Goal: Transaction & Acquisition: Purchase product/service

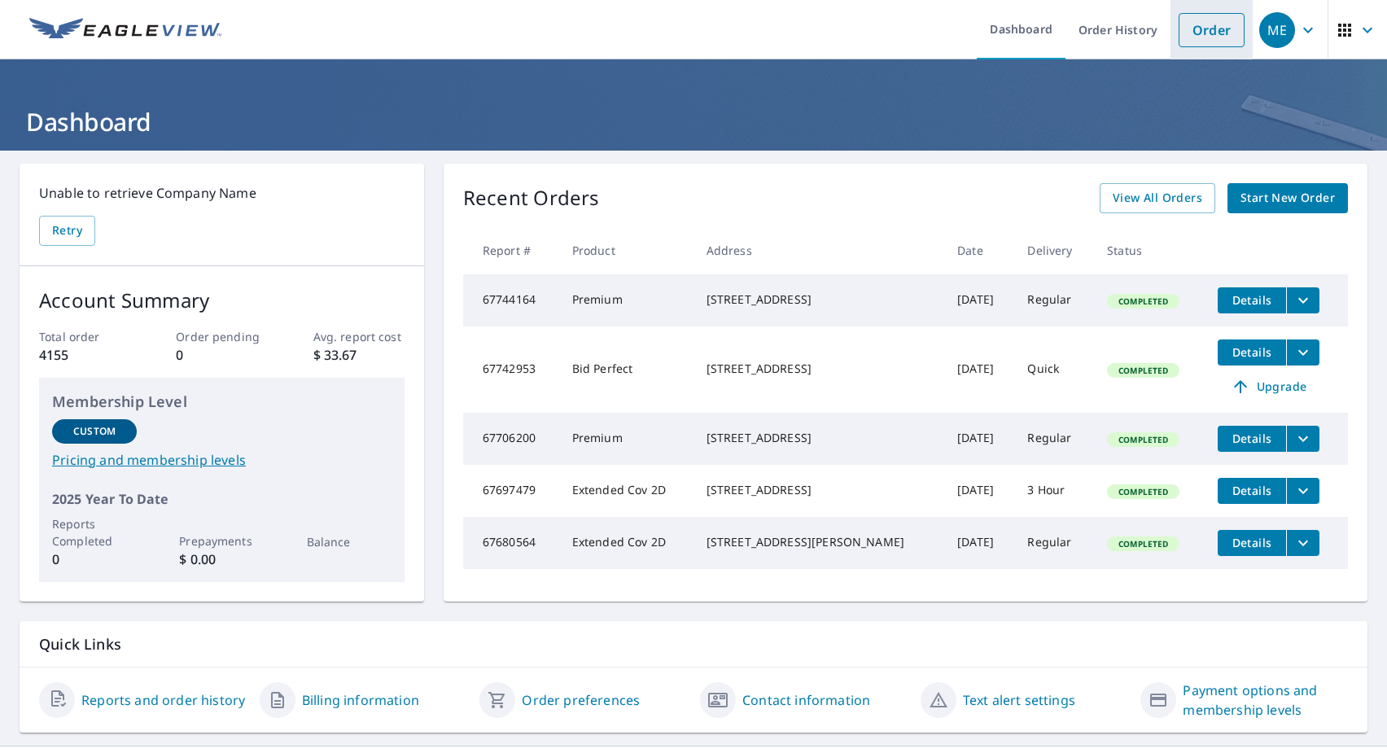
click at [1194, 34] on link "Order" at bounding box center [1212, 30] width 66 height 34
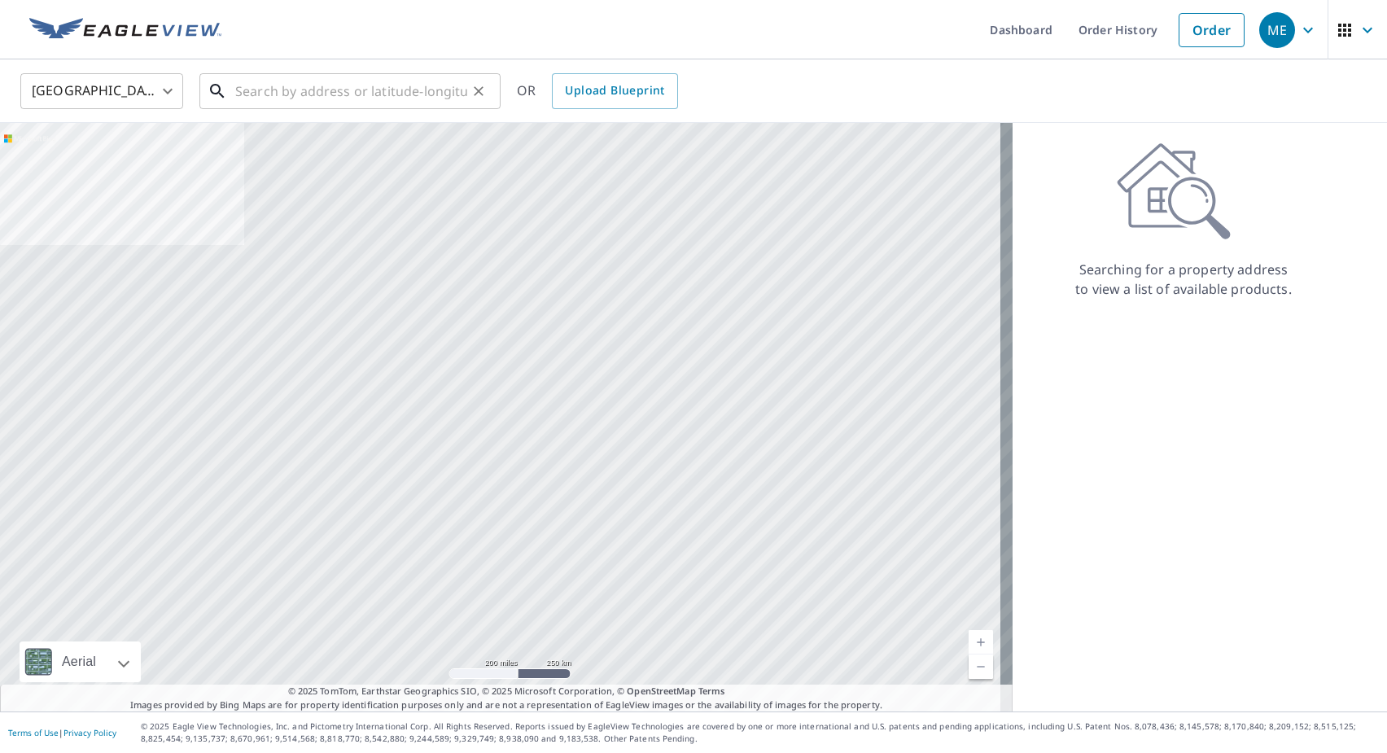
click at [288, 85] on input "text" at bounding box center [351, 91] width 232 height 46
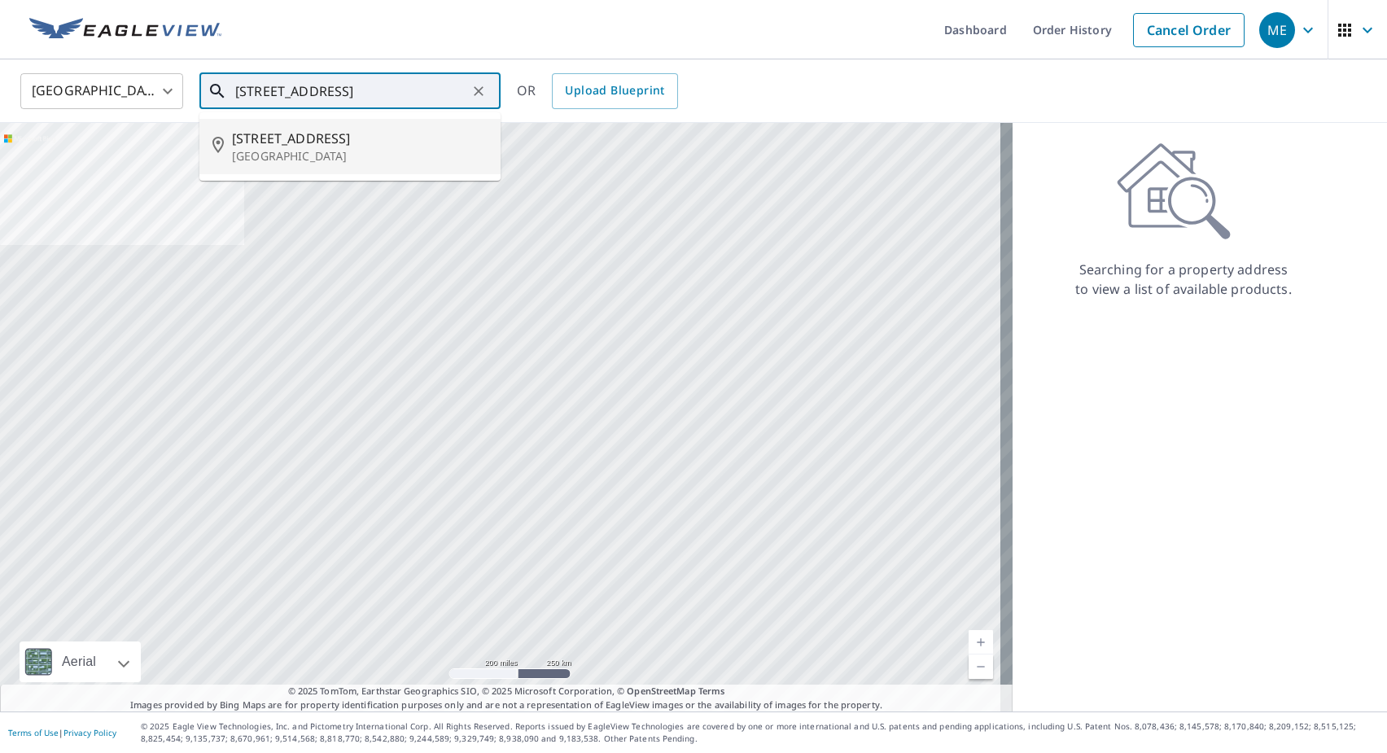
click at [286, 134] on span "[STREET_ADDRESS]" at bounding box center [360, 139] width 256 height 20
type input "[STREET_ADDRESS]"
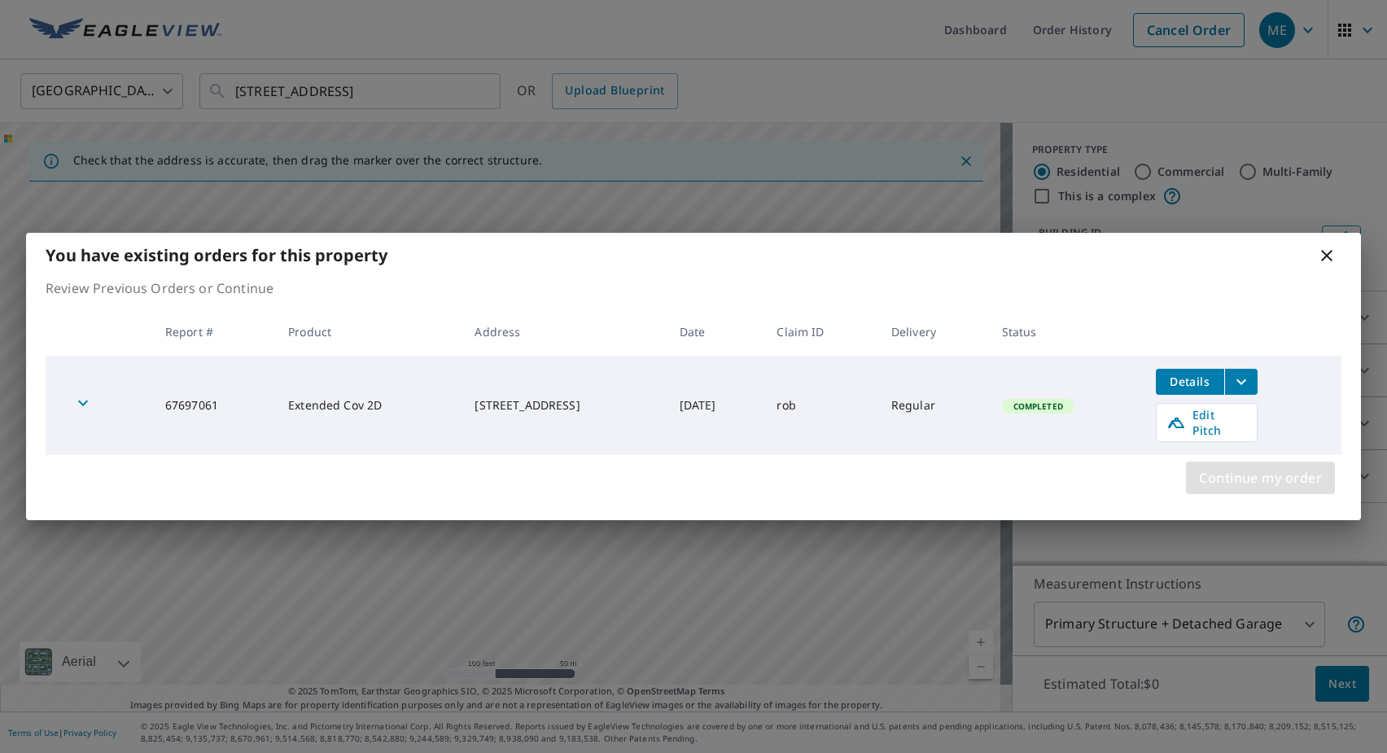
click at [1233, 470] on span "Continue my order" at bounding box center [1260, 477] width 123 height 23
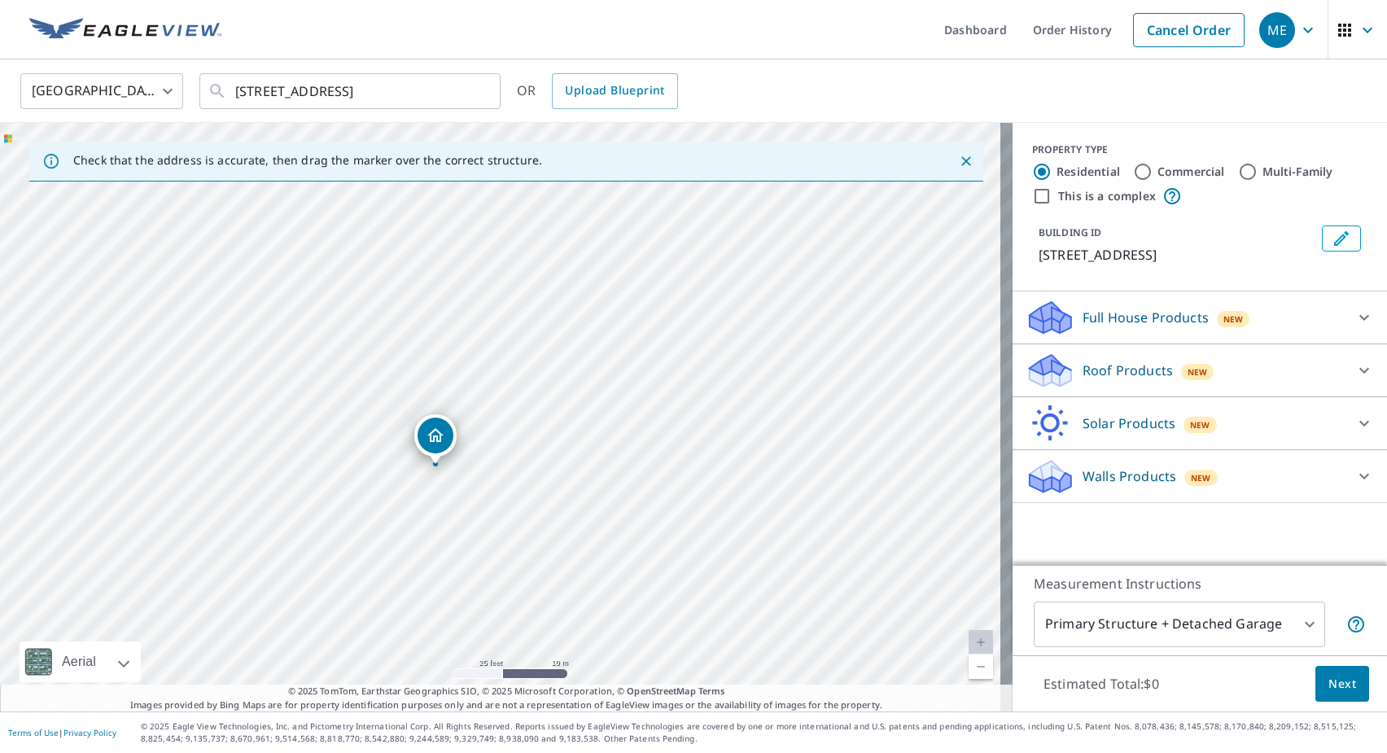
click at [1133, 380] on p "Roof Products" at bounding box center [1128, 371] width 90 height 20
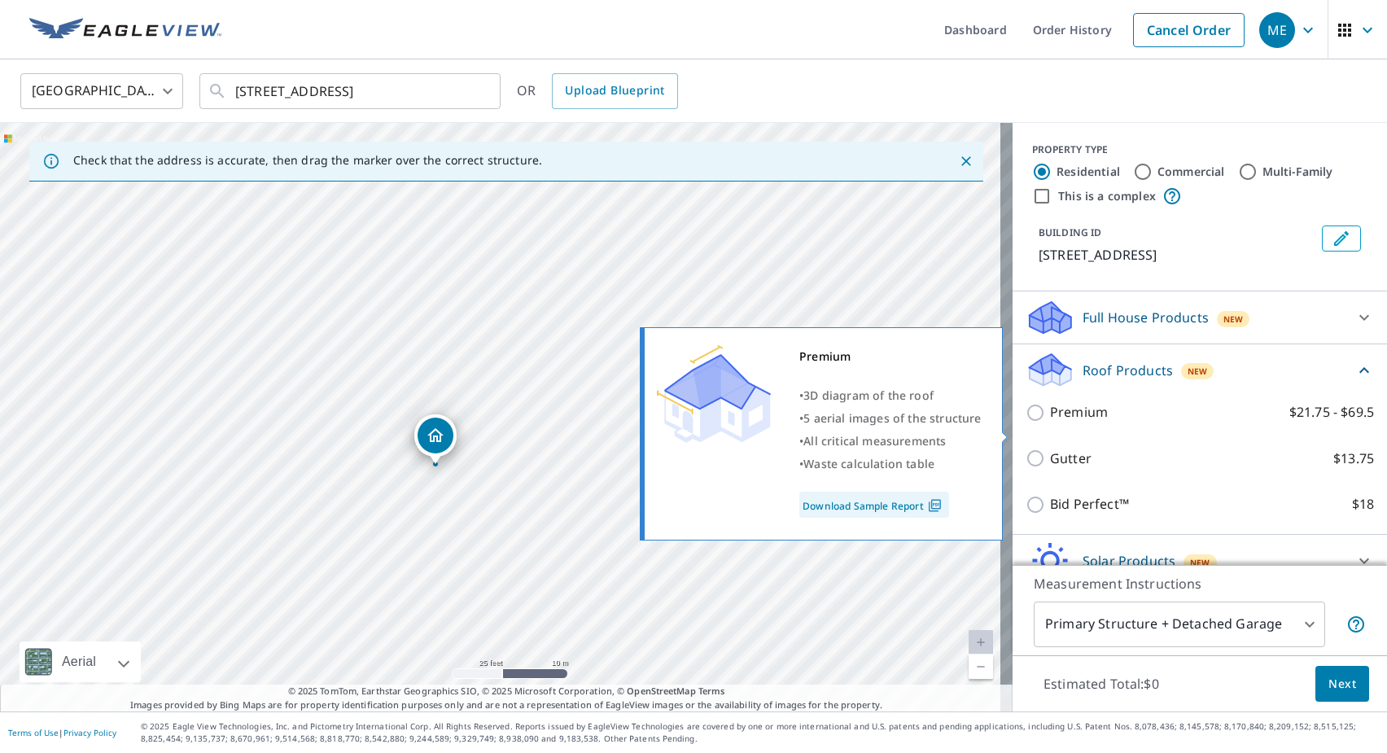
click at [1026, 422] on input "Premium $21.75 - $69.5" at bounding box center [1038, 413] width 24 height 20
checkbox input "true"
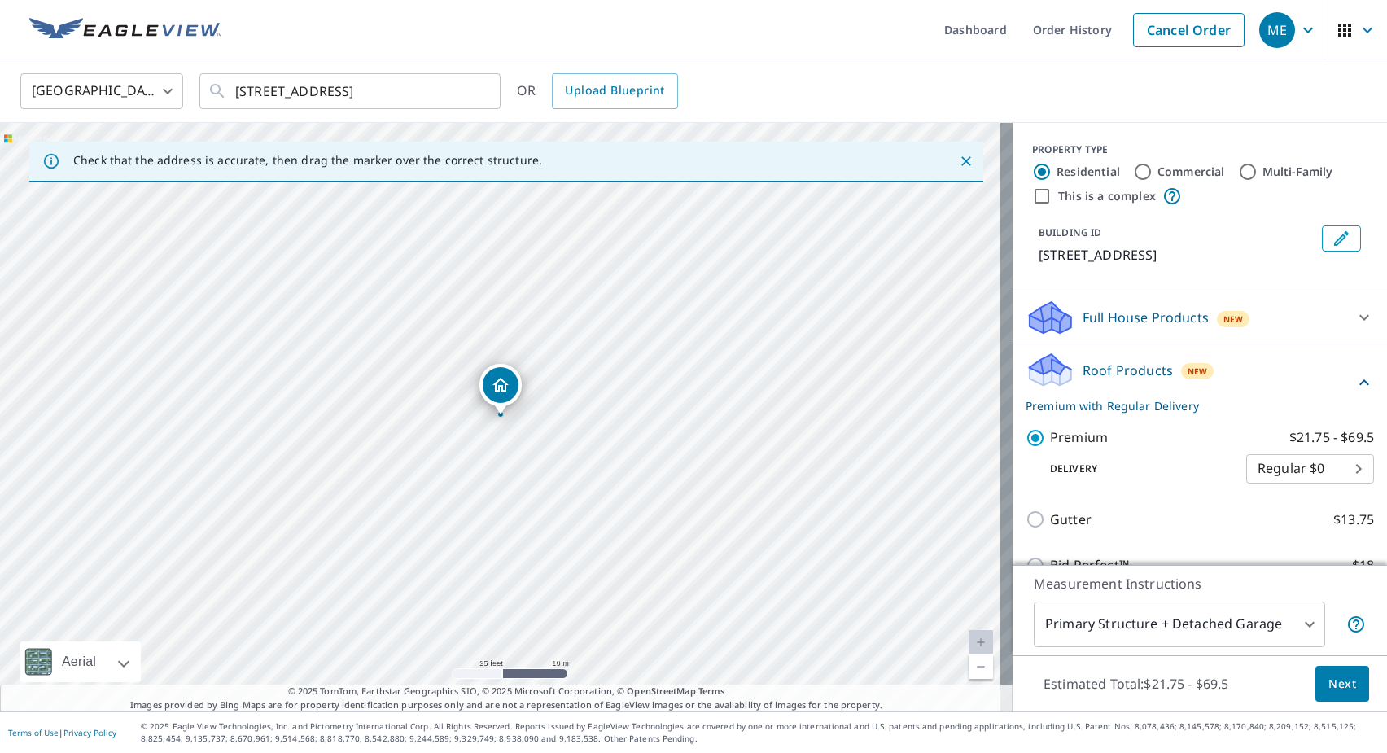
click at [1329, 680] on span "Next" at bounding box center [1343, 684] width 28 height 20
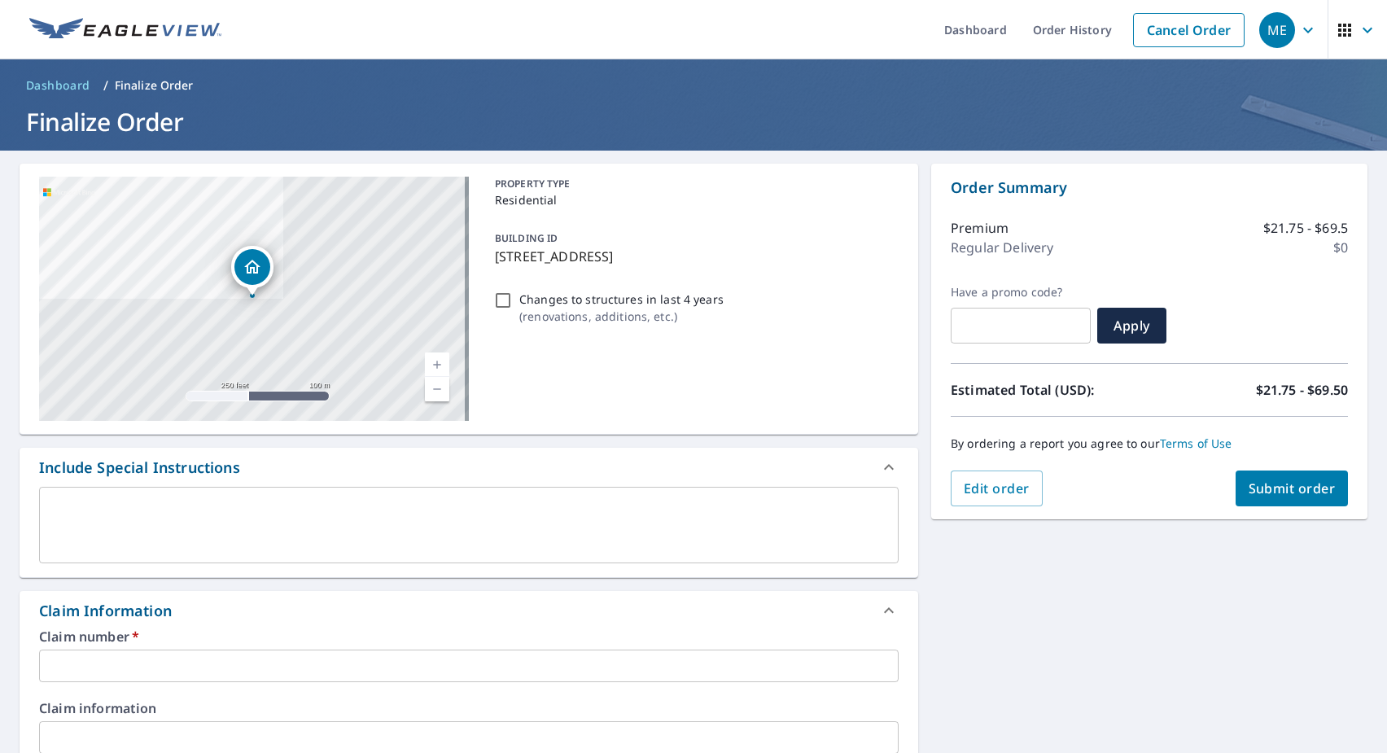
click at [134, 668] on input "text" at bounding box center [469, 666] width 860 height 33
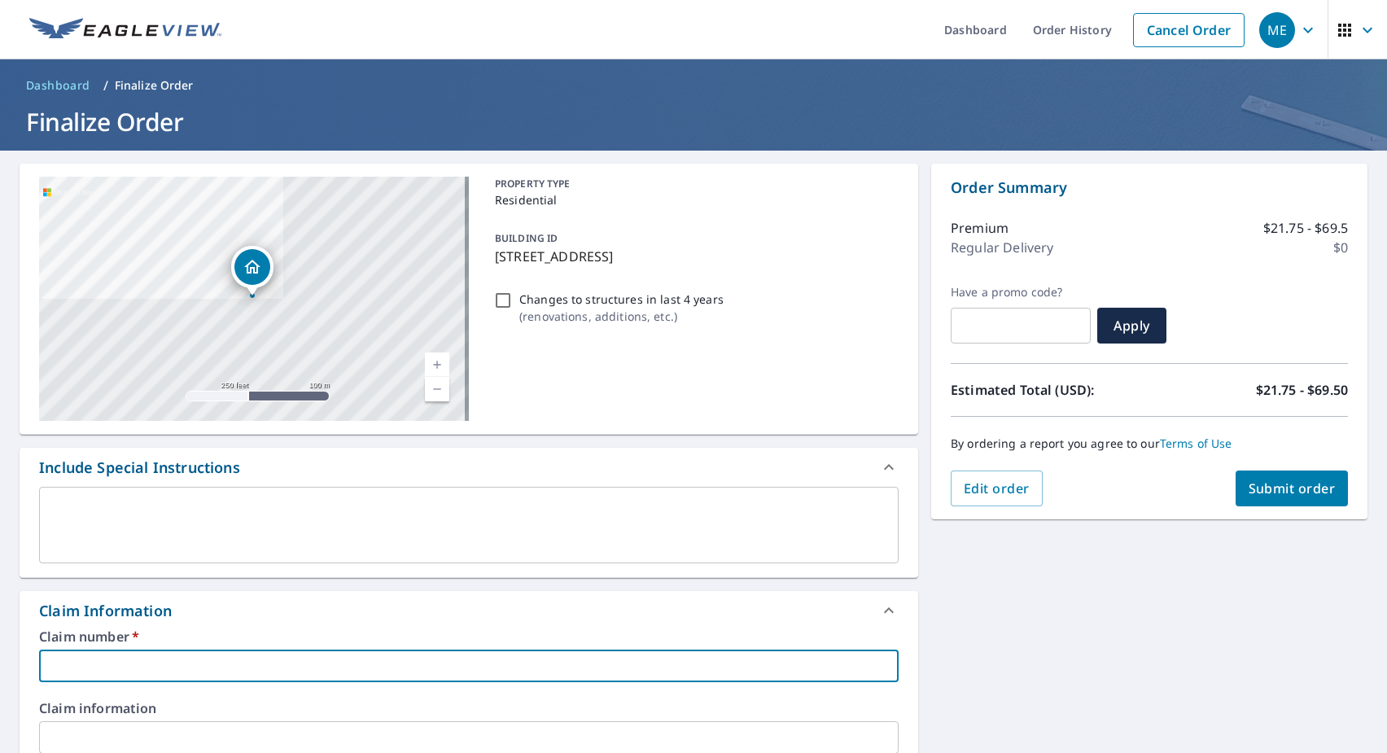
paste input "11436125"
type input "11436125"
checkbox input "true"
type input "11436125"
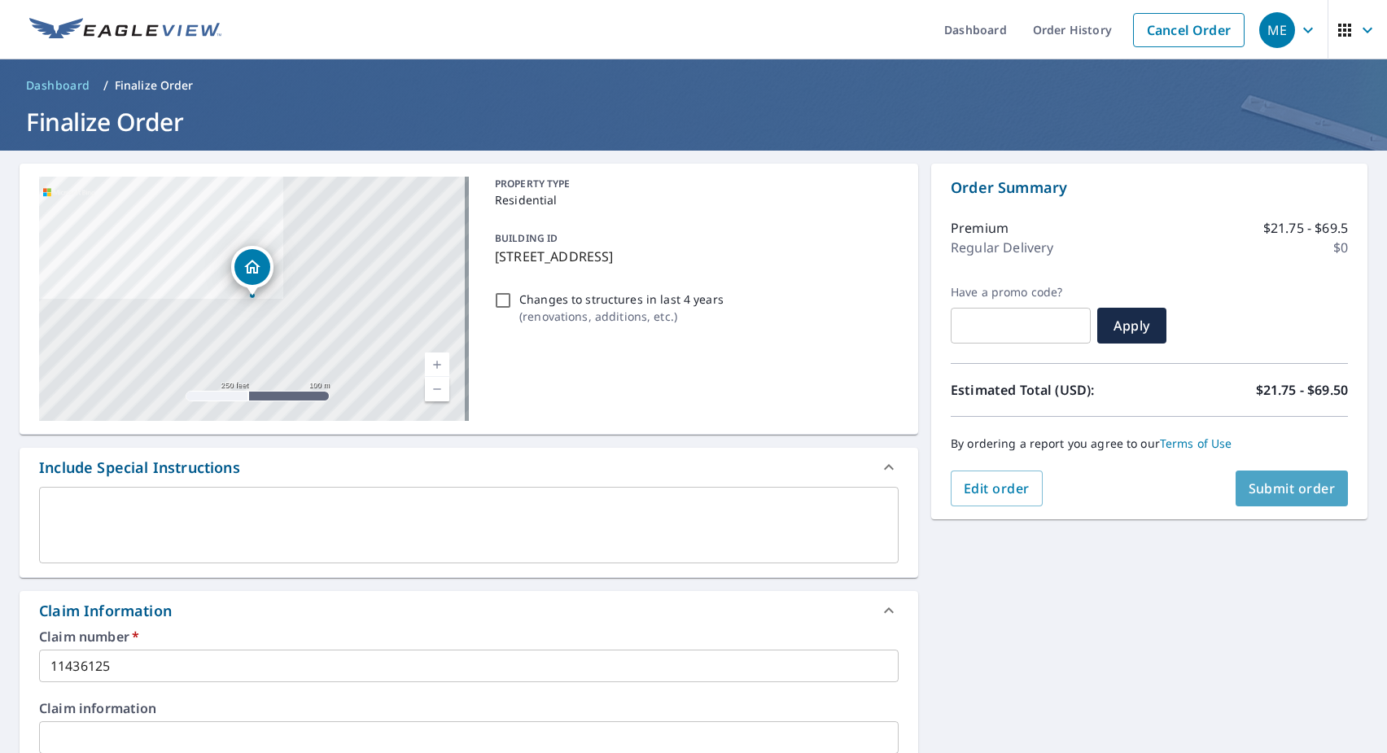
click at [1272, 498] on button "Submit order" at bounding box center [1292, 489] width 113 height 36
checkbox input "true"
